Goal: Information Seeking & Learning: Learn about a topic

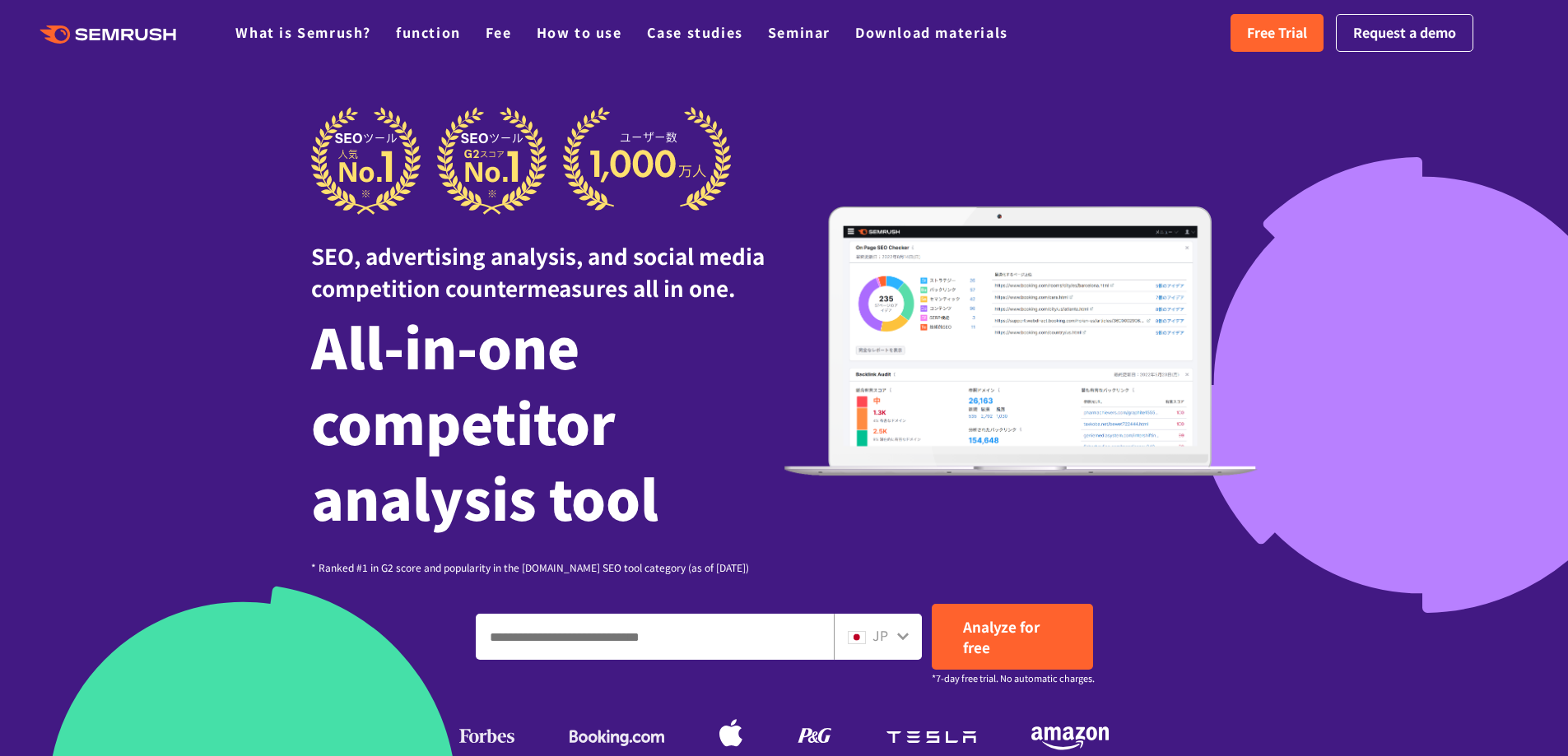
click at [528, 49] on div ".cls {fill: #FF642D;} .cls {fill: #FF642D;} What is Semrush? function Fee How t…" at bounding box center [784, 33] width 1568 height 49
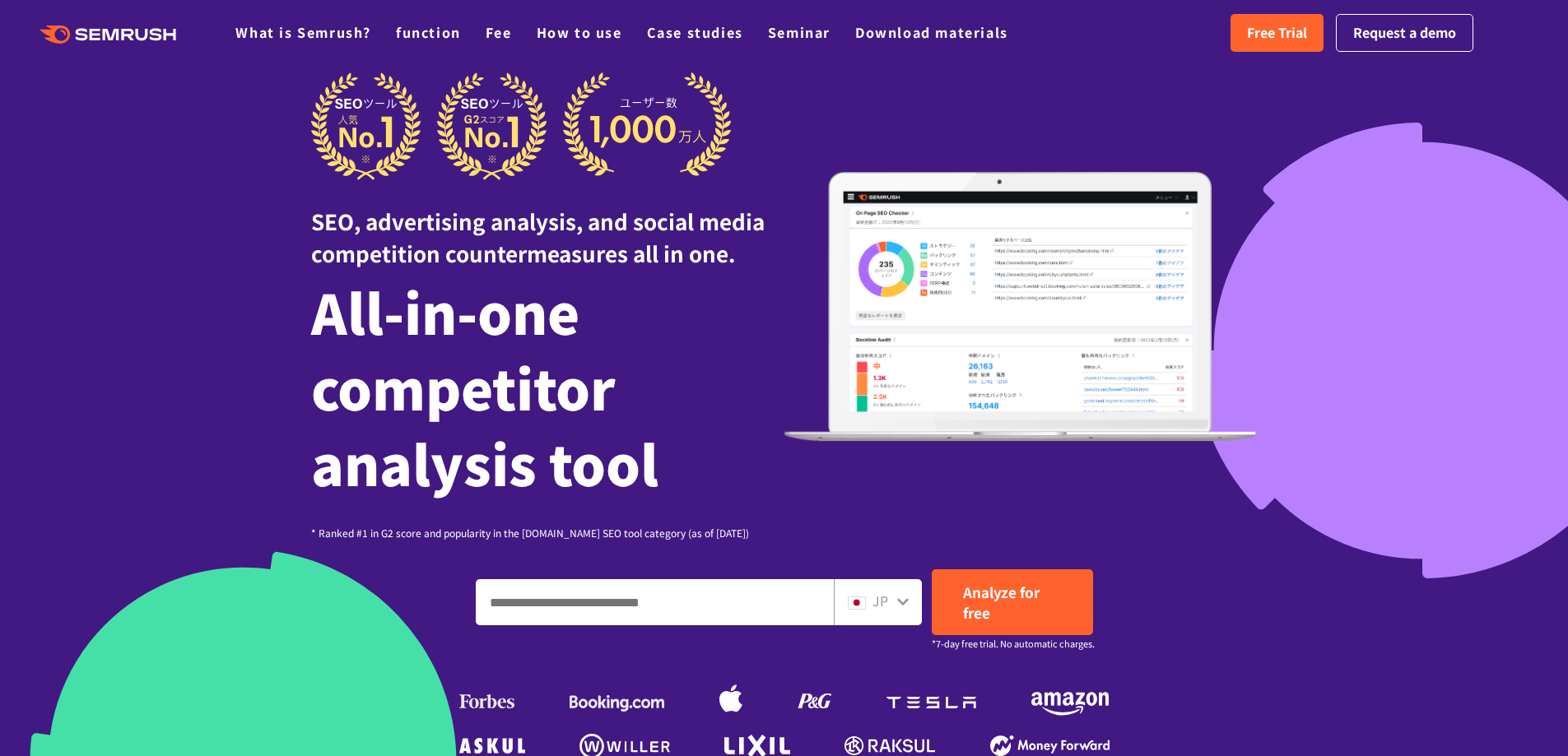
scroll to position [659, 0]
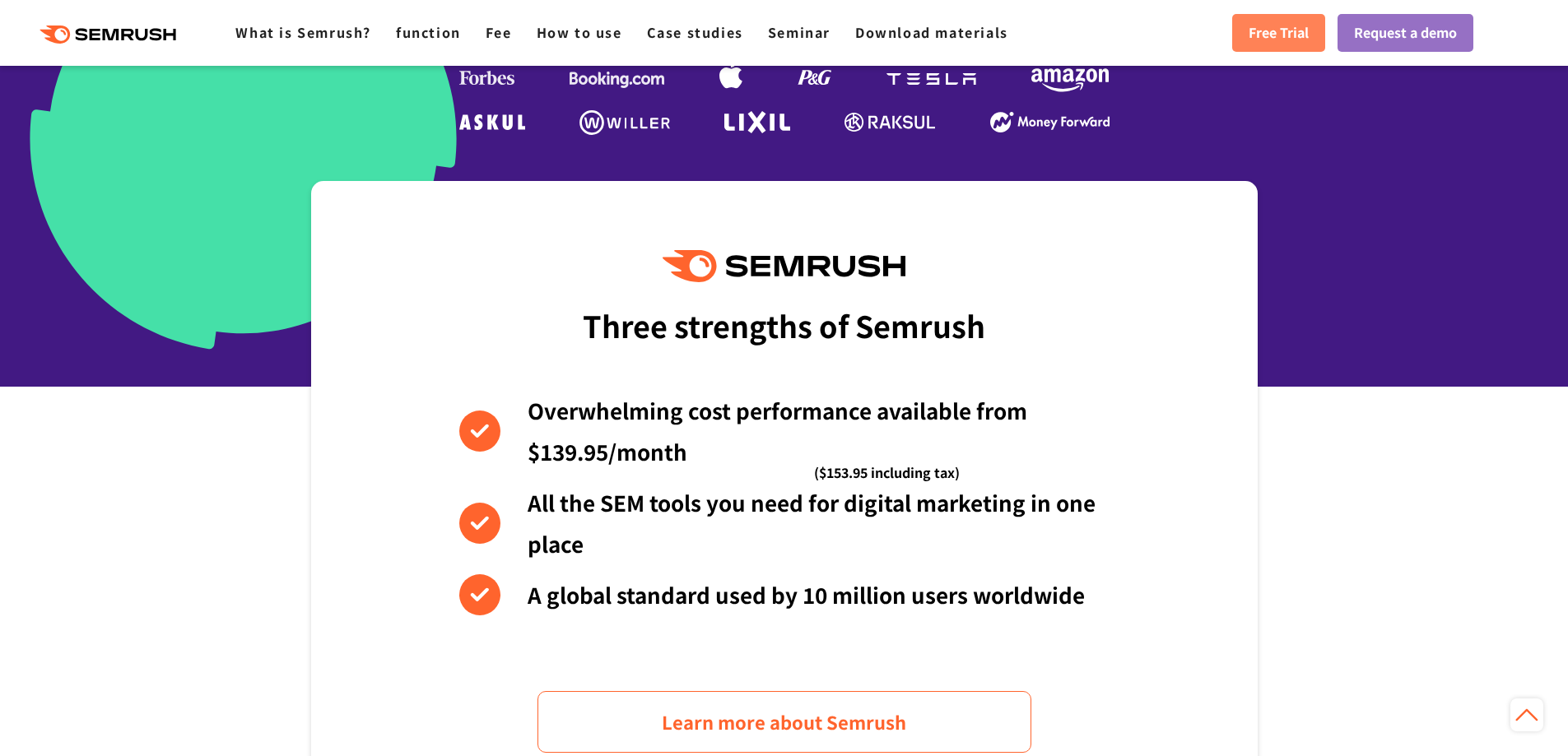
click at [1272, 30] on font "Free Trial" at bounding box center [1279, 32] width 60 height 20
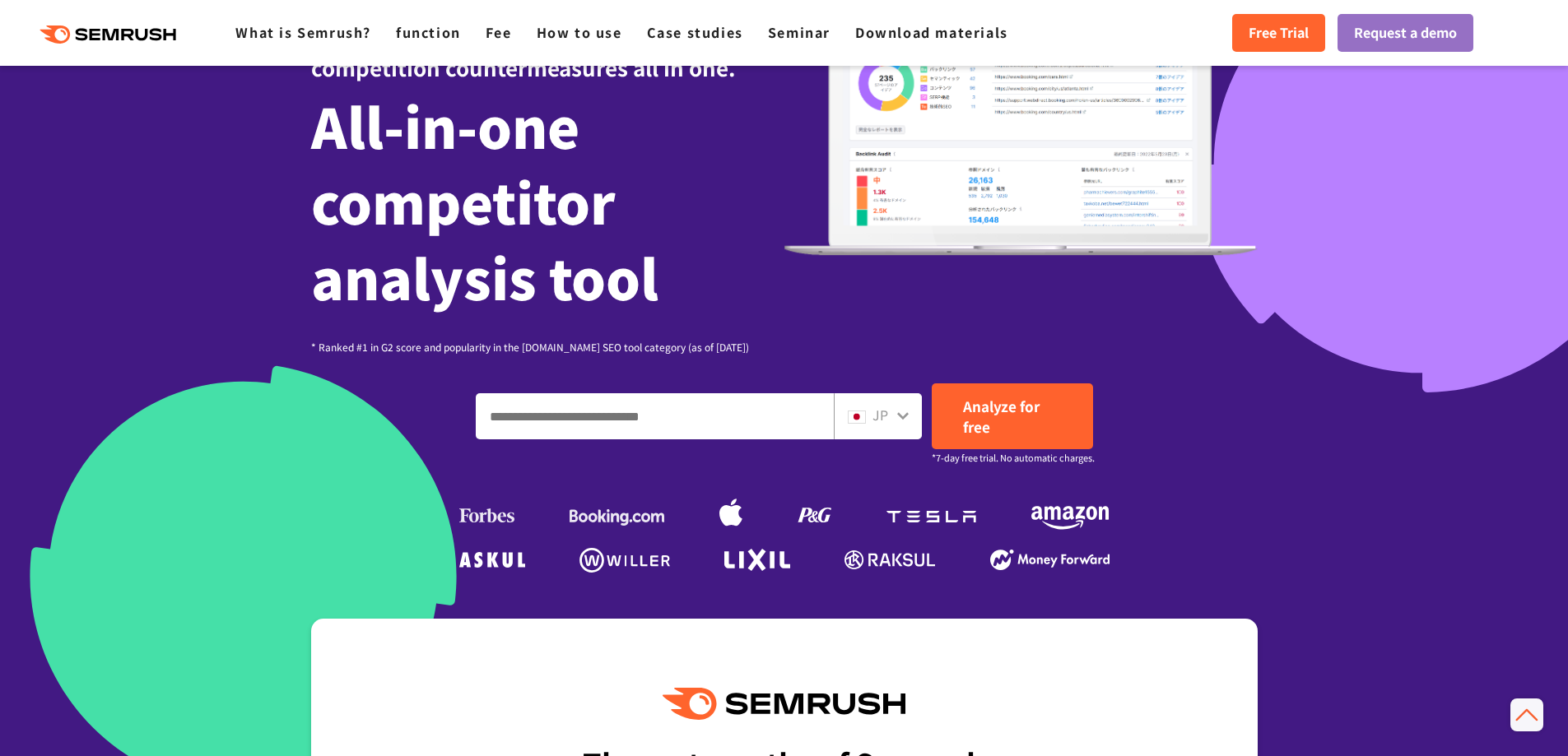
scroll to position [185, 0]
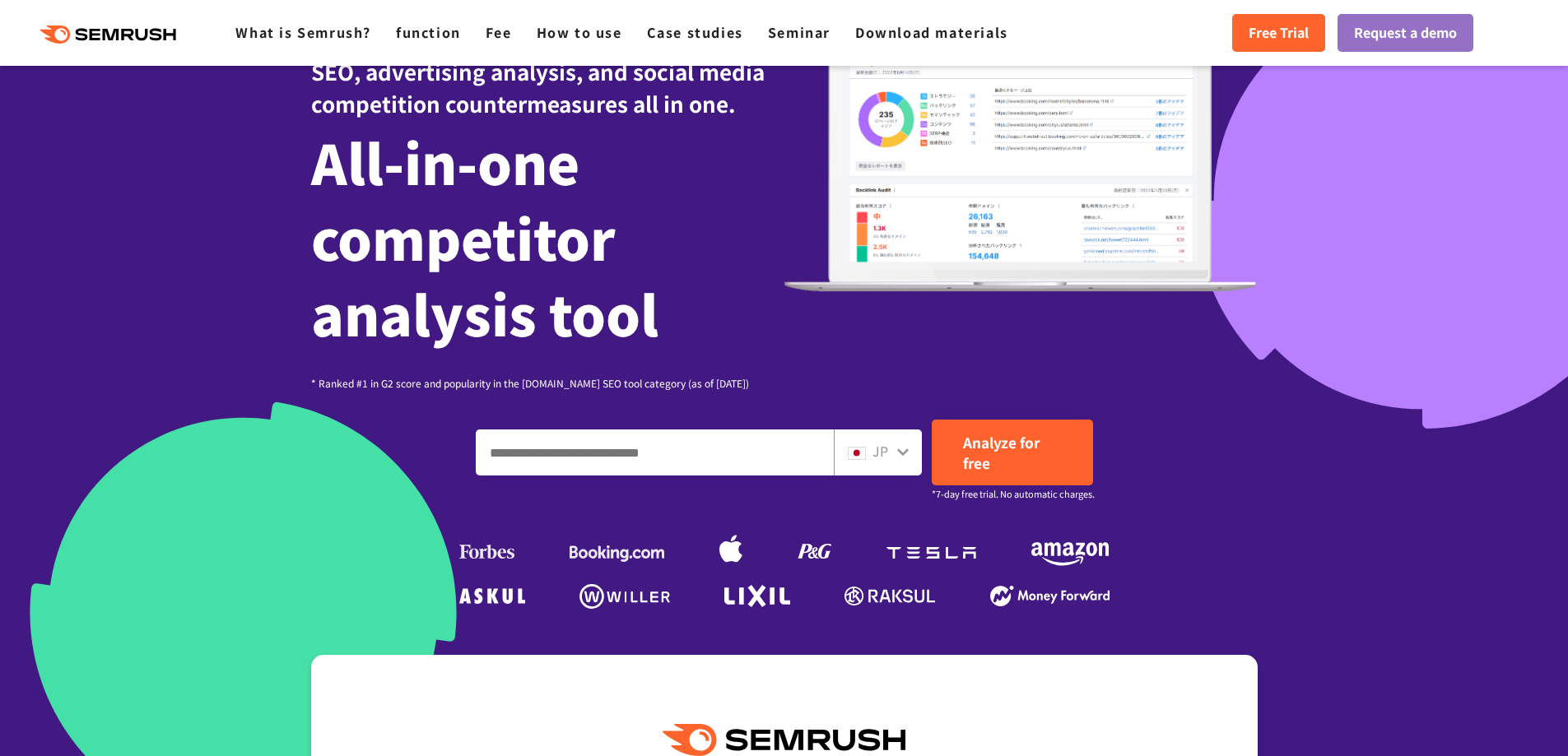
drag, startPoint x: 550, startPoint y: 449, endPoint x: 540, endPoint y: 445, distance: 10.8
click at [550, 449] on input "Enter a domain, keyword or URL" at bounding box center [655, 452] width 357 height 45
paste input "*********"
type input "*********"
click at [972, 426] on link "Analyze for free" at bounding box center [1011, 452] width 161 height 66
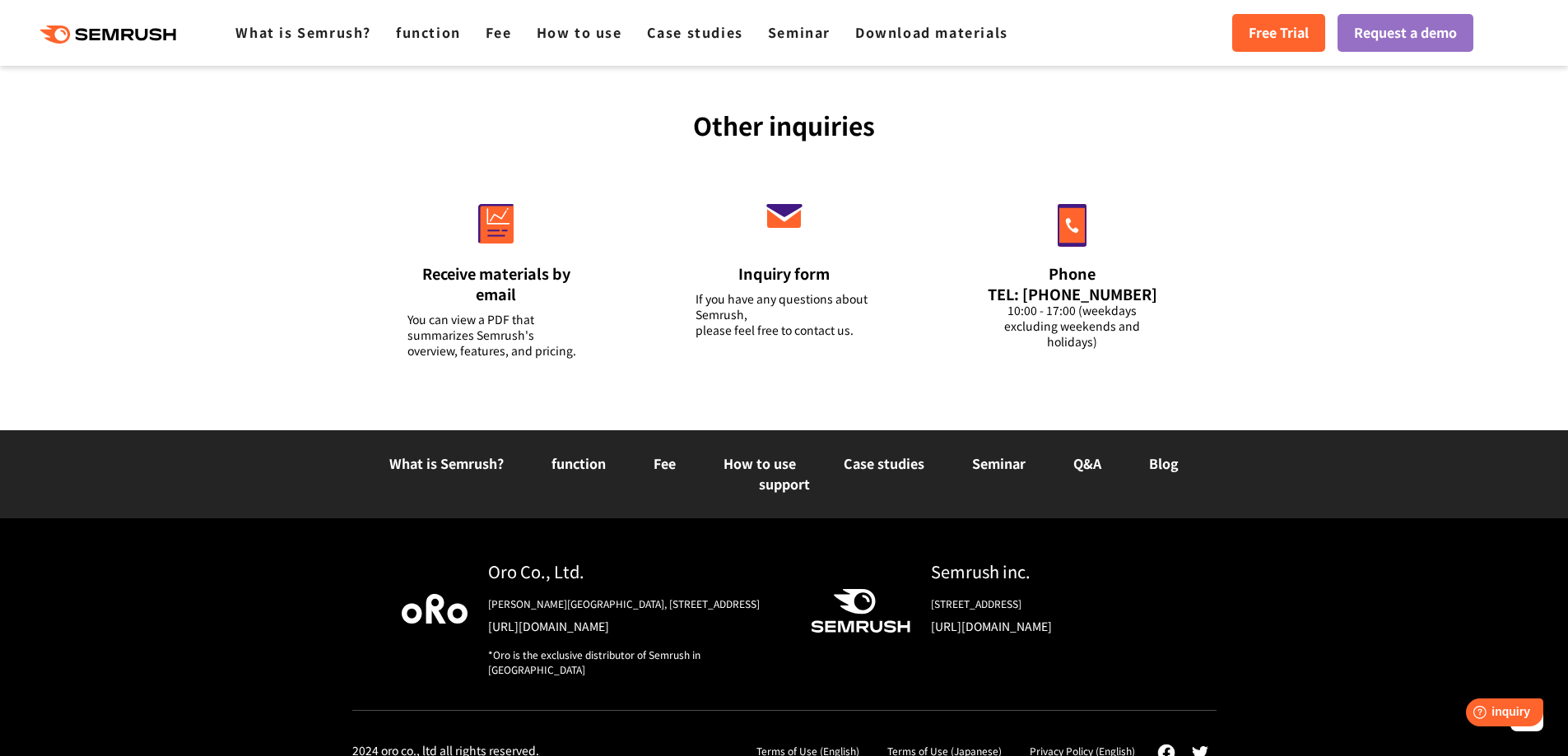
scroll to position [6366, 0]
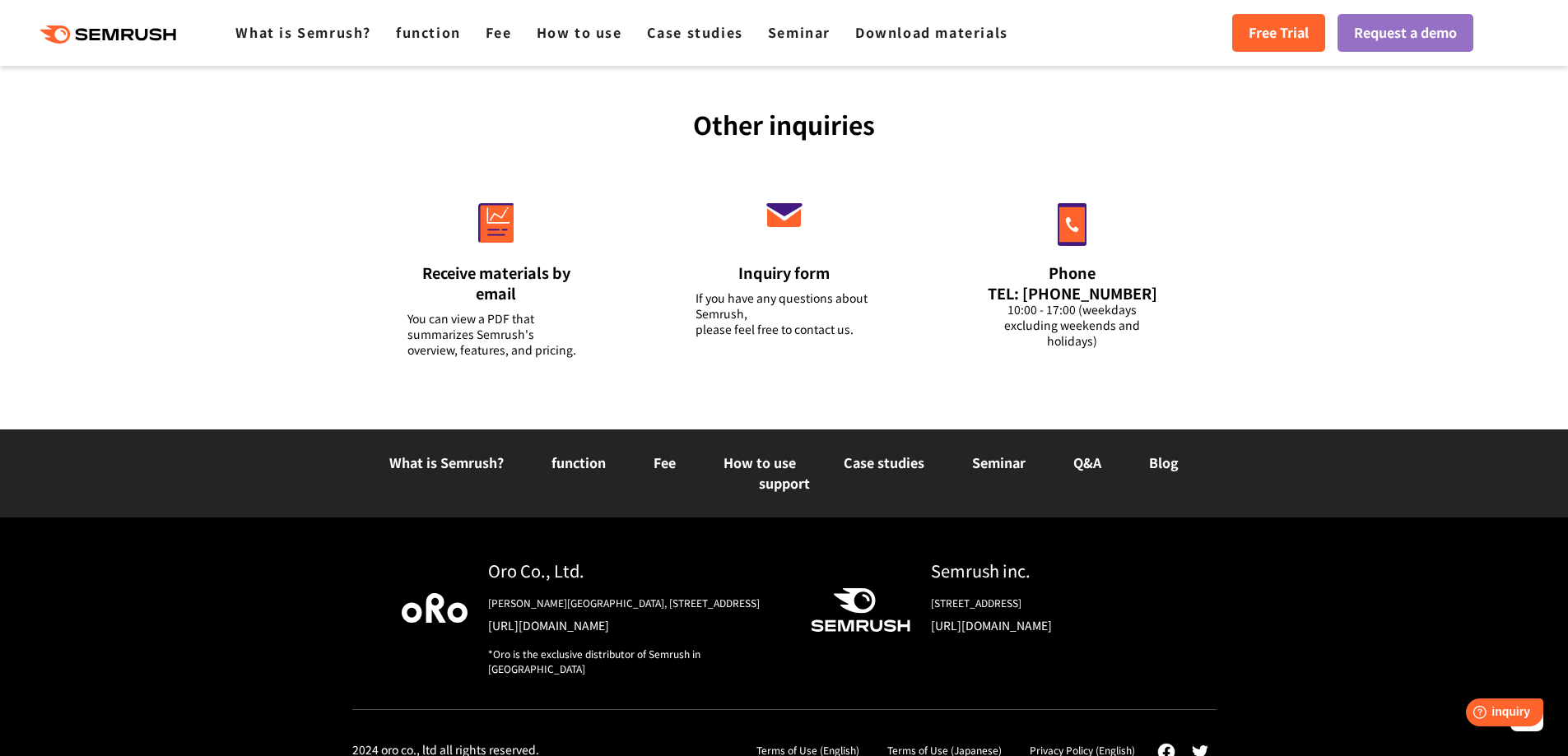
click at [530, 453] on li "function" at bounding box center [578, 464] width 102 height 22
click at [588, 453] on font "function" at bounding box center [578, 463] width 55 height 20
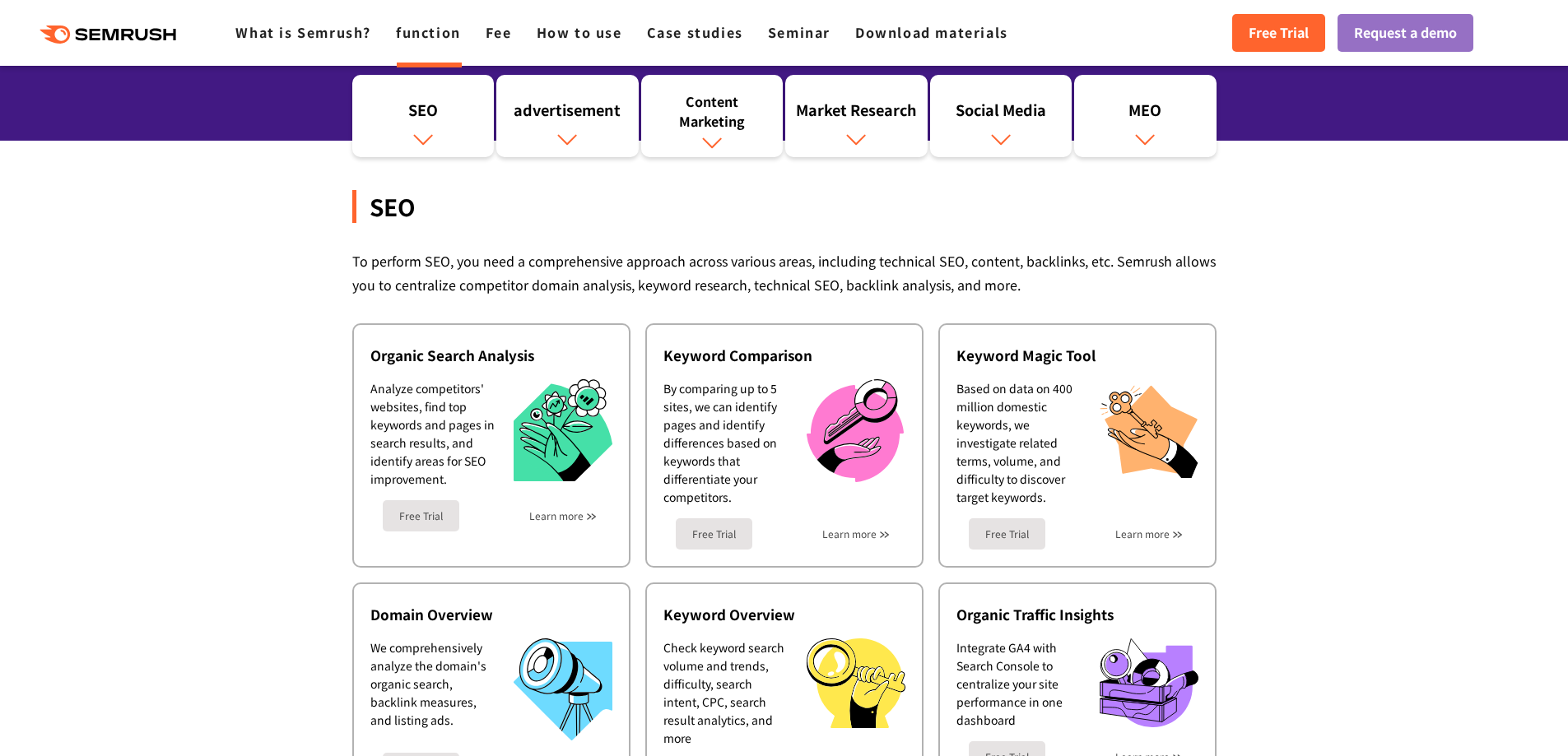
scroll to position [247, 0]
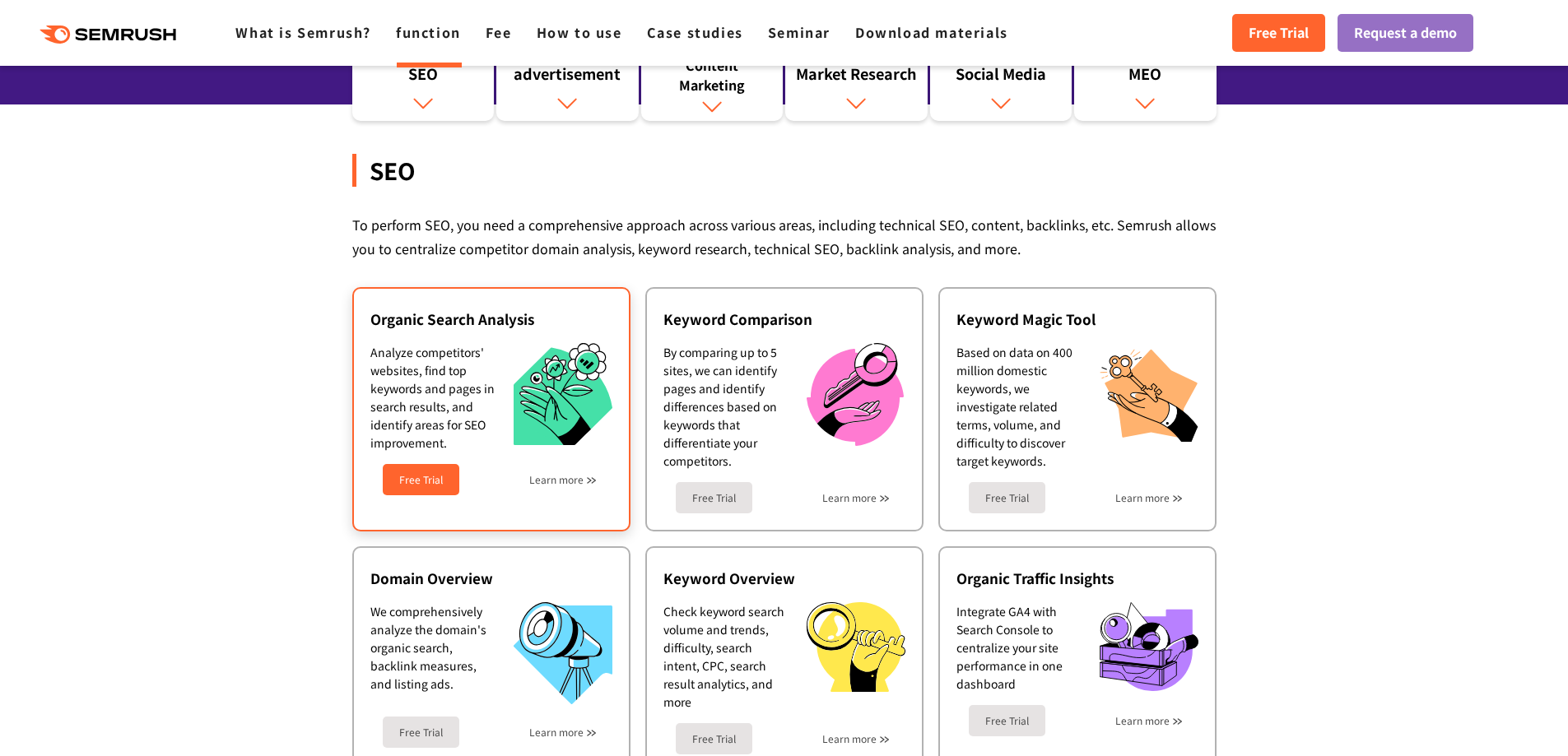
click at [564, 487] on div "Free Trial Learn more" at bounding box center [491, 474] width 242 height 44
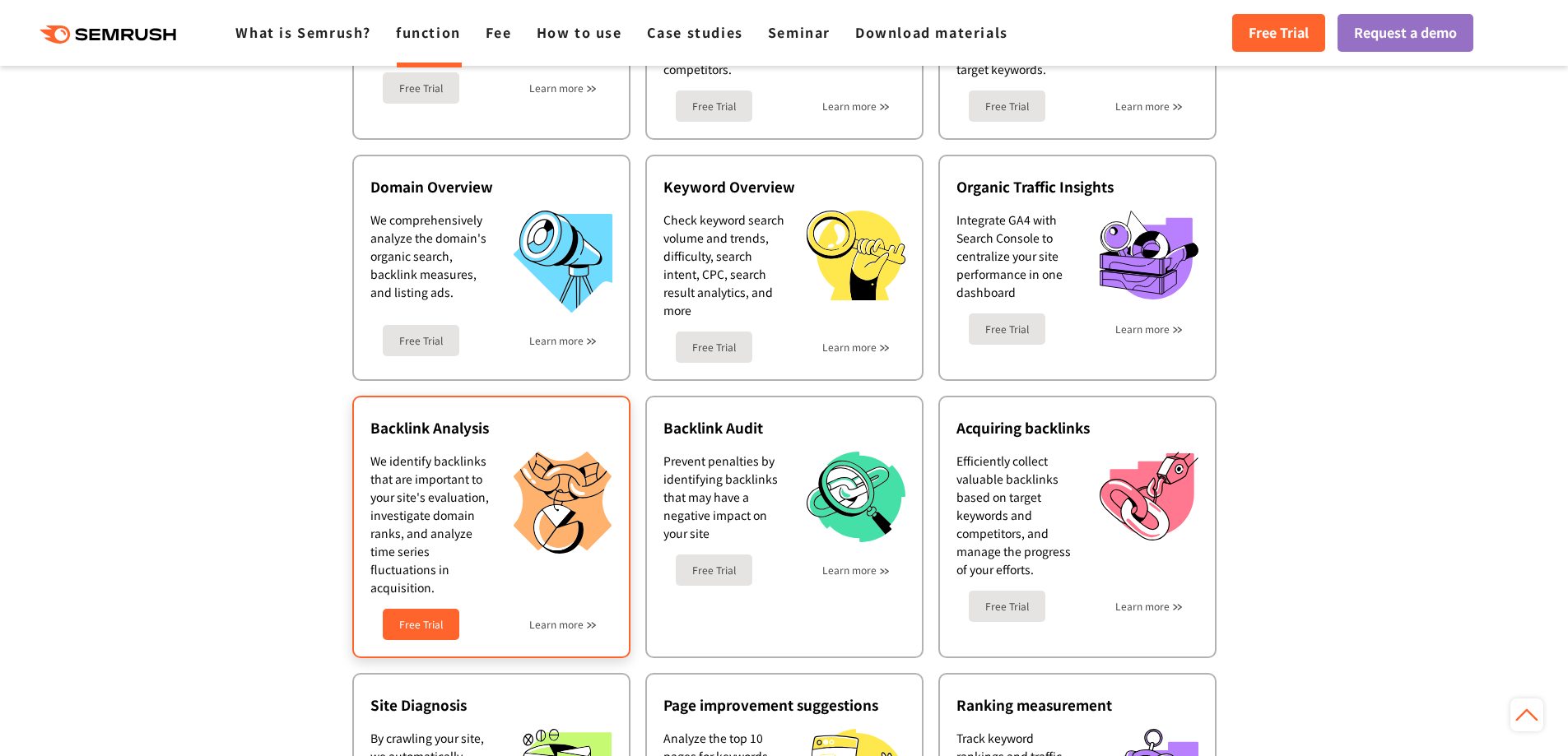
scroll to position [659, 0]
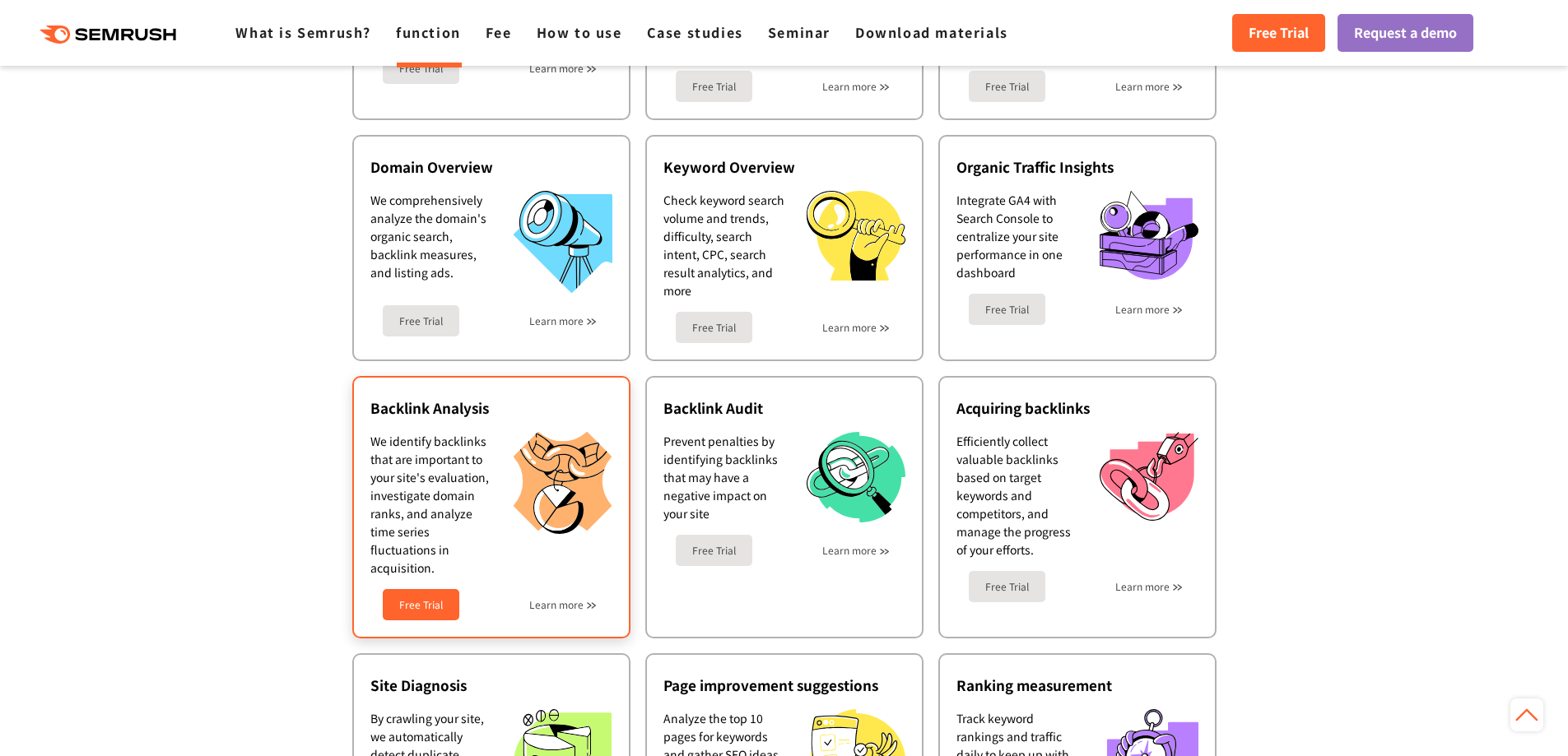
click at [533, 476] on img at bounding box center [563, 483] width 99 height 102
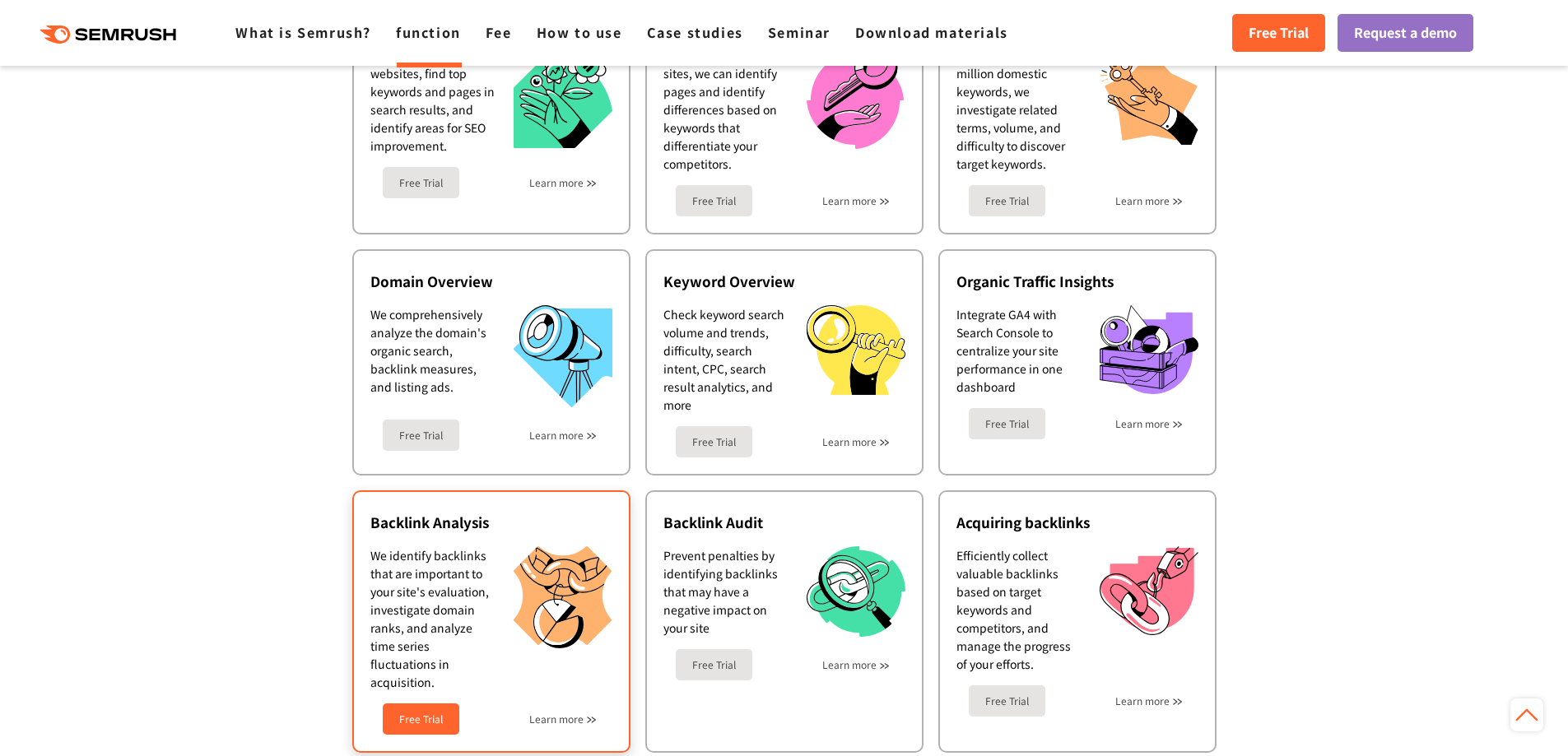
scroll to position [494, 0]
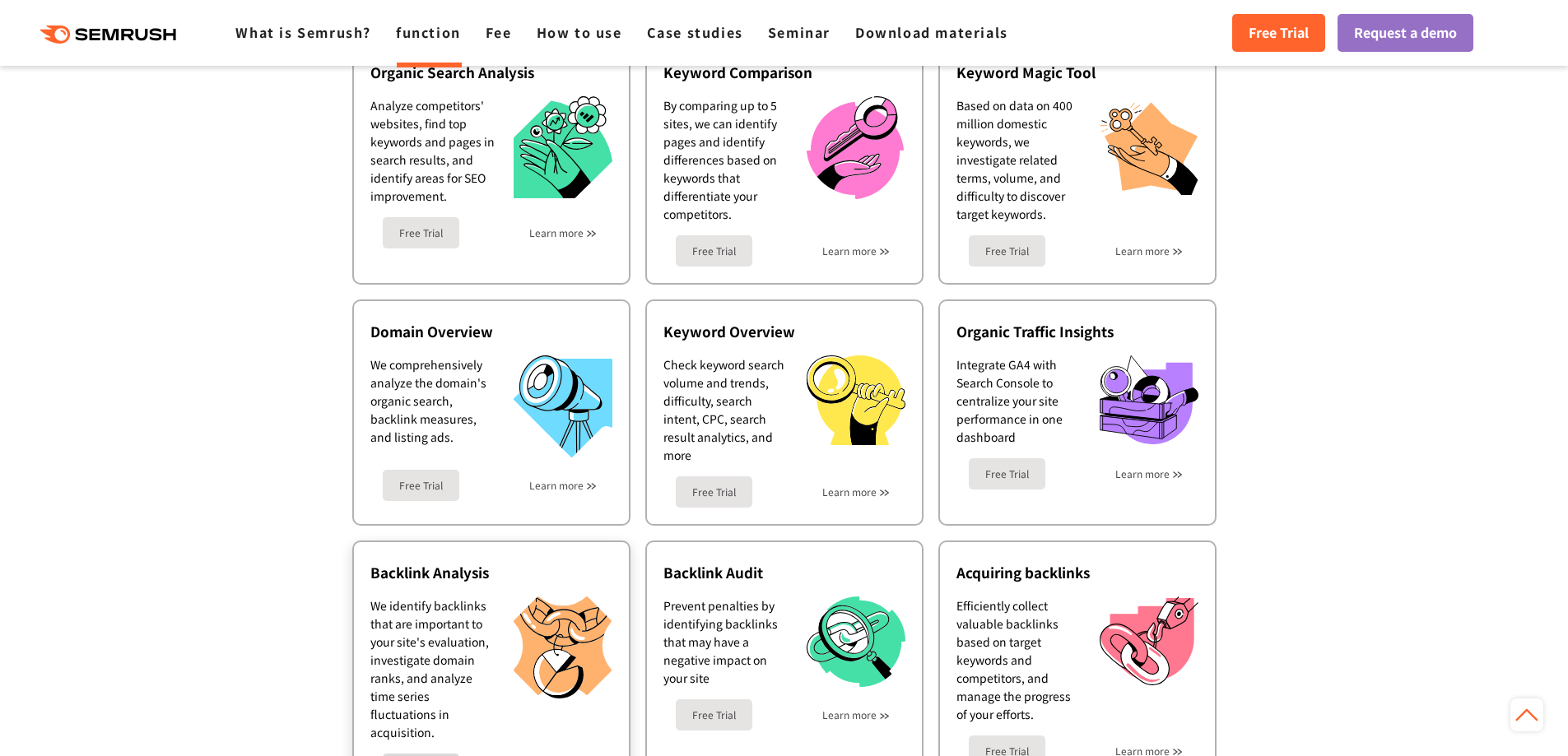
click at [568, 756] on font "Learn more" at bounding box center [557, 769] width 55 height 14
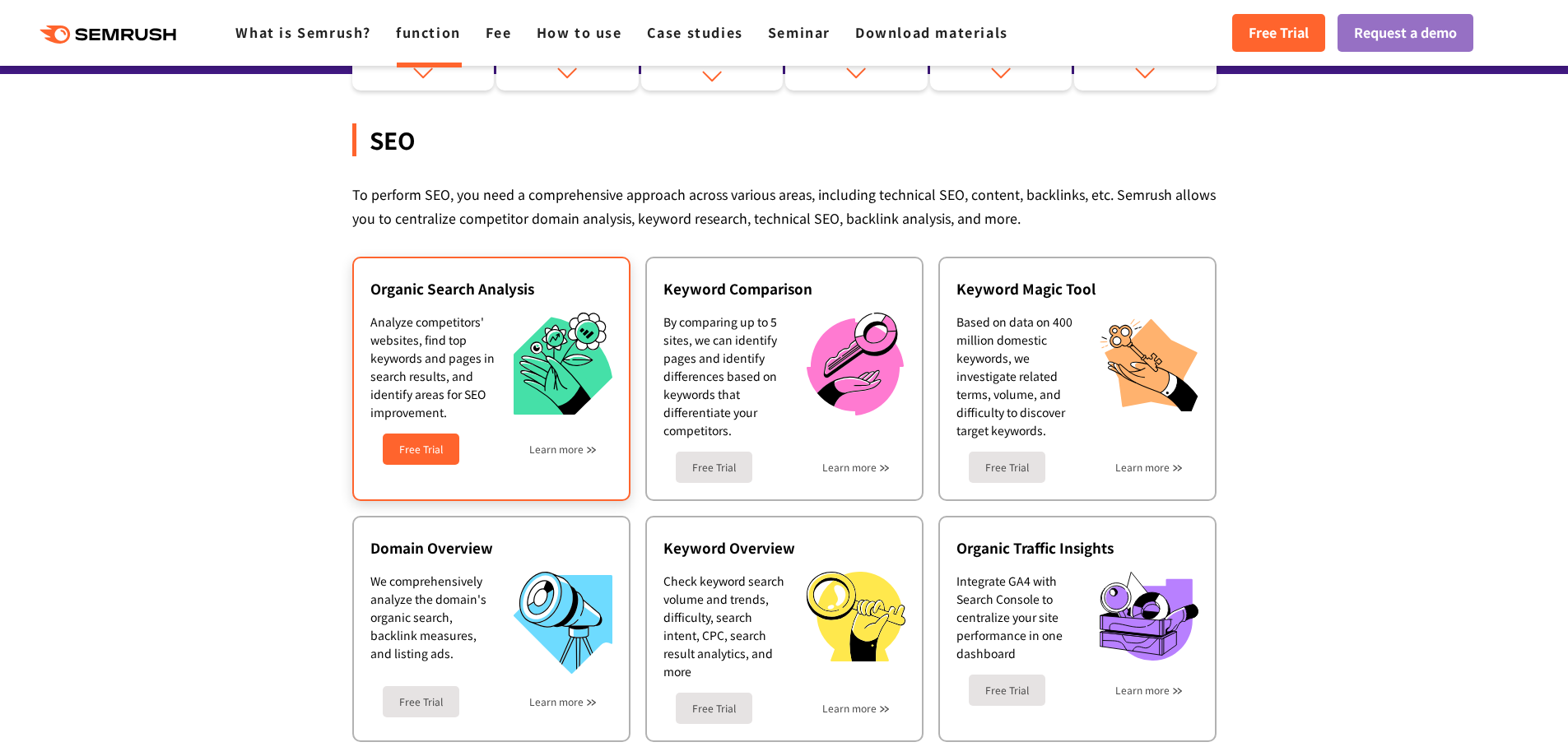
scroll to position [329, 0]
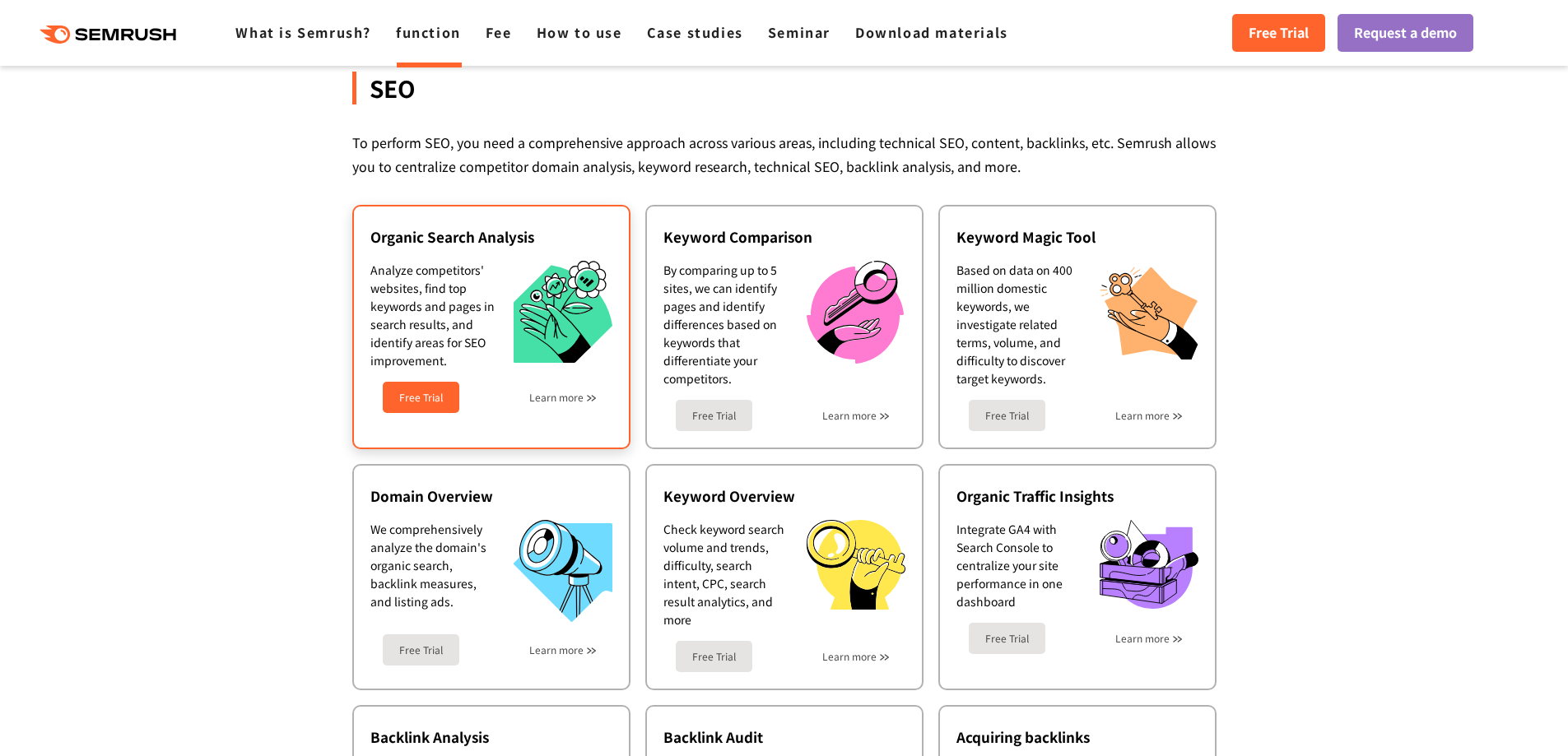
click at [548, 404] on div "Free Trial Learn more" at bounding box center [491, 391] width 242 height 44
click at [563, 388] on div "Free Trial Learn more" at bounding box center [491, 391] width 242 height 44
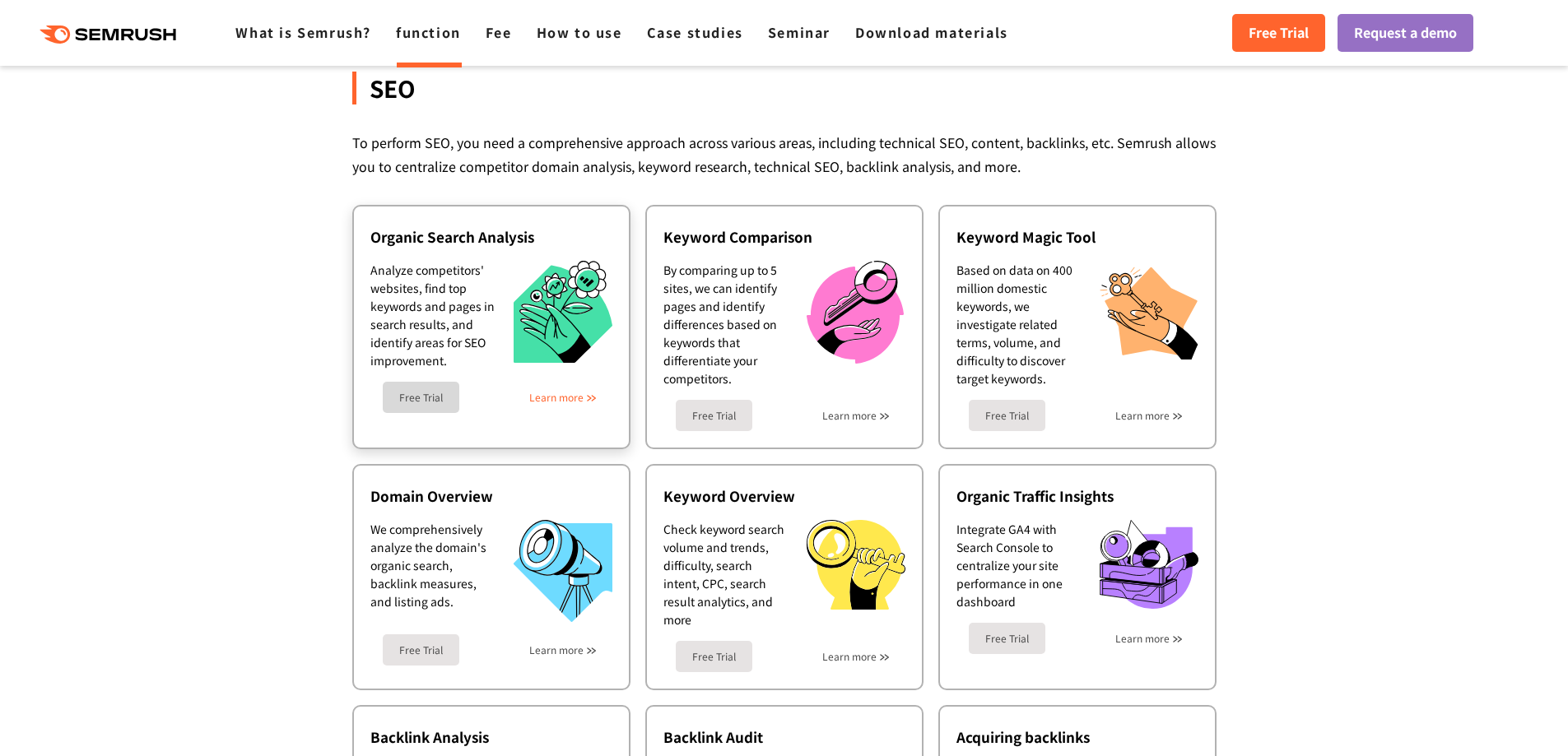
click at [535, 390] on font "Learn more" at bounding box center [557, 397] width 55 height 14
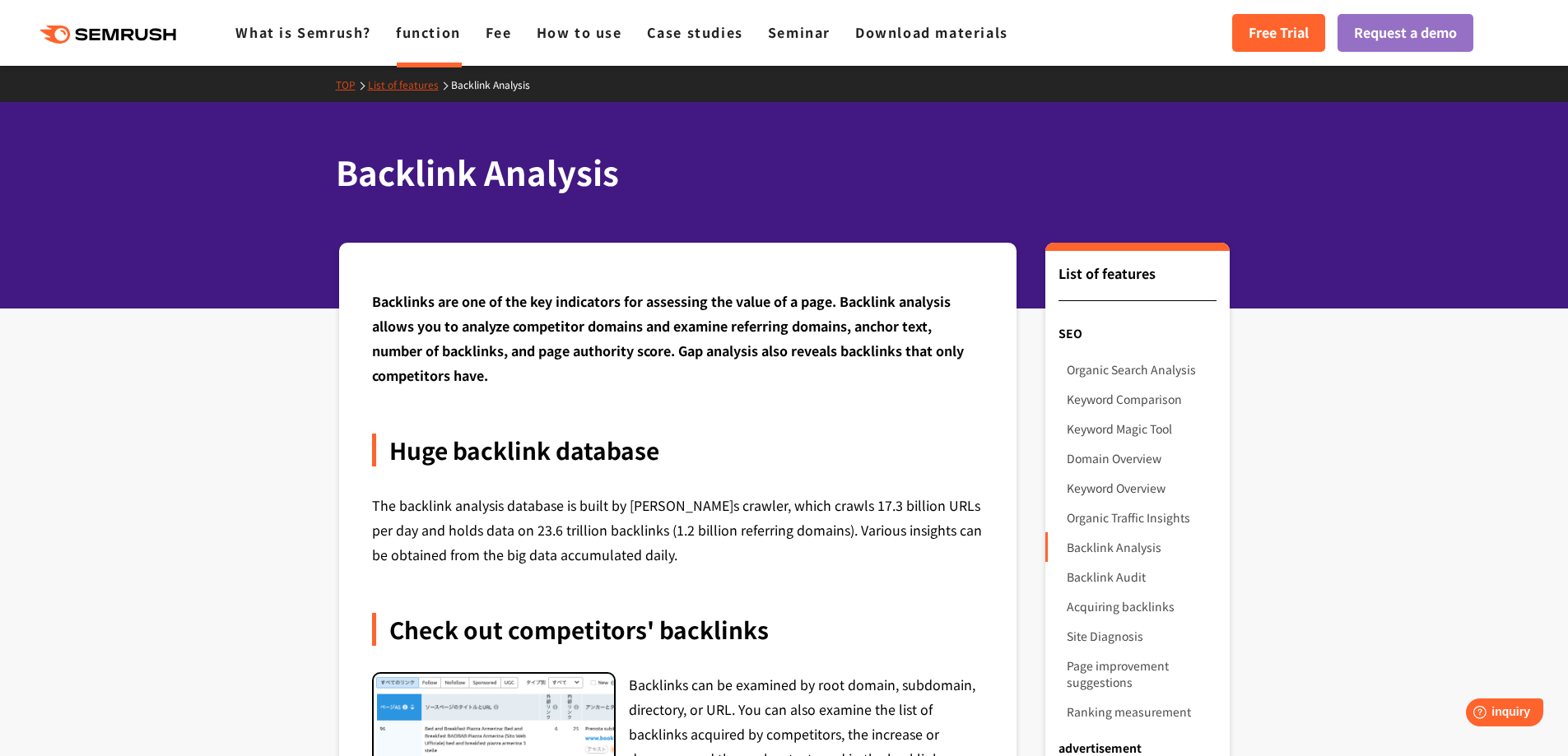
click at [609, 341] on font "Backlinks are one of the key indicators for assessing the value of a page. Back…" at bounding box center [668, 338] width 592 height 94
click at [579, 37] on font "How to use" at bounding box center [579, 32] width 85 height 20
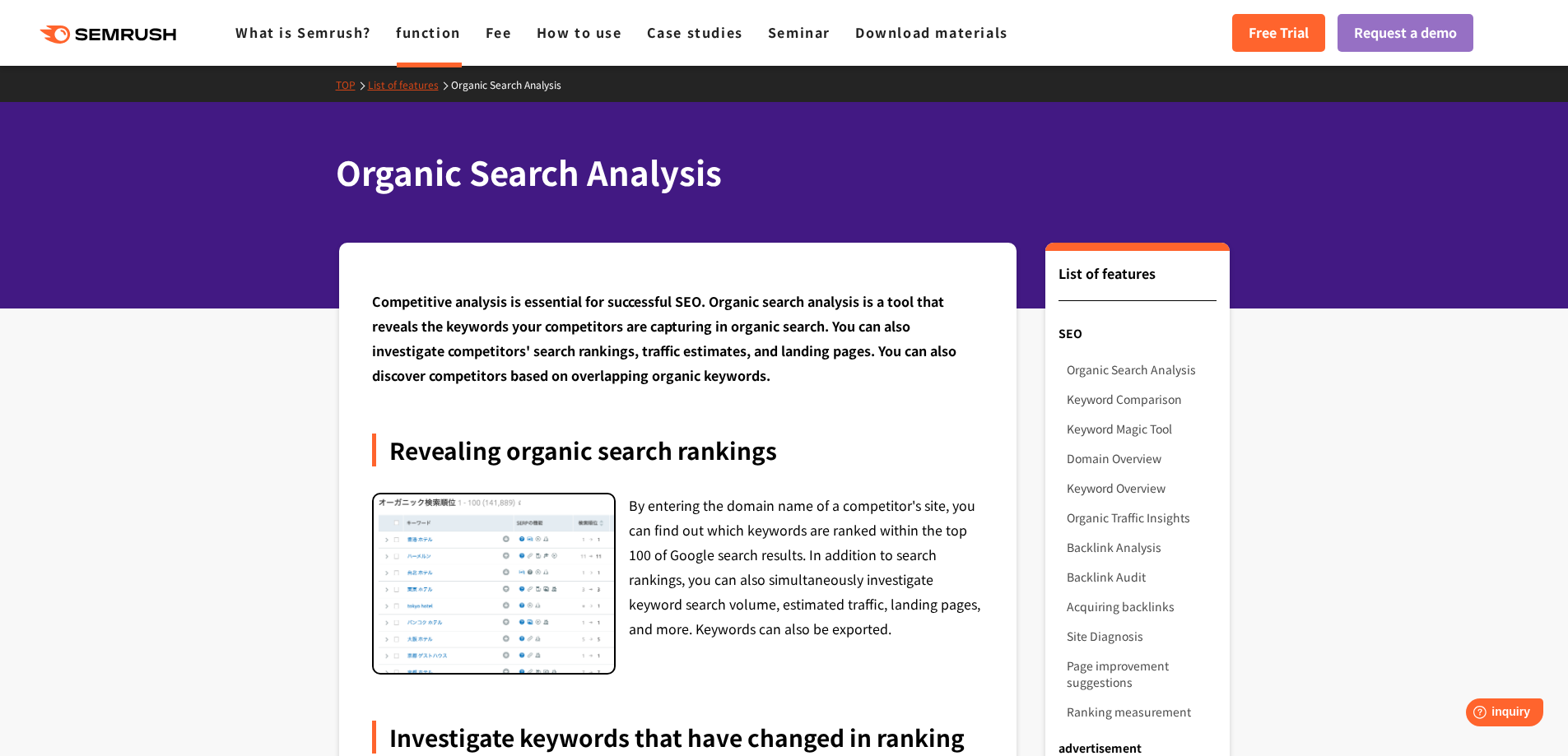
drag, startPoint x: 607, startPoint y: 142, endPoint x: 613, endPoint y: 102, distance: 40.4
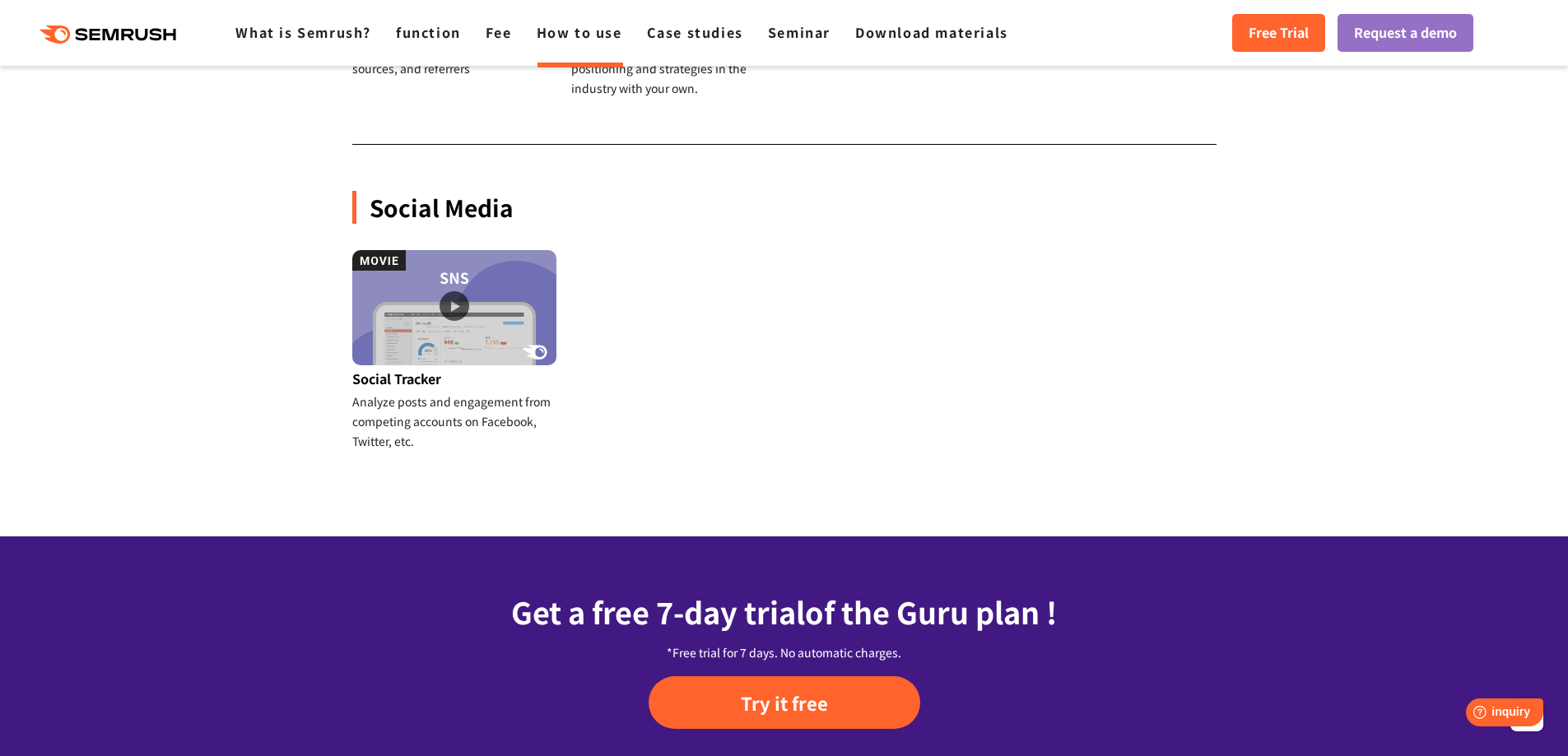
scroll to position [1810, 0]
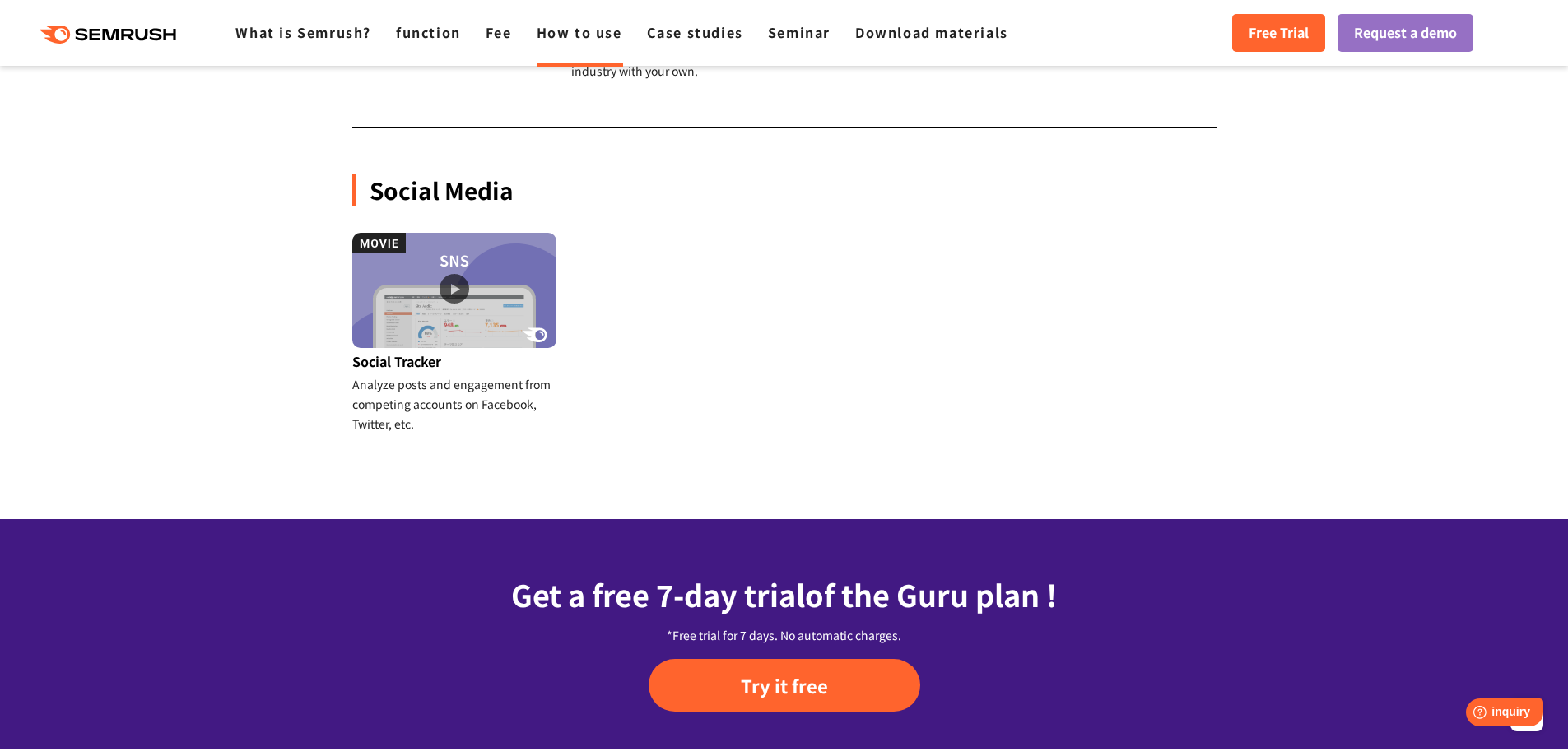
click at [133, 33] on icon ".cls {fill: #FF642D;}" at bounding box center [109, 35] width 186 height 18
